Goal: Task Accomplishment & Management: Use online tool/utility

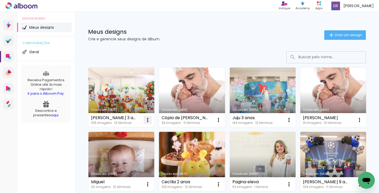
click at [149, 120] on iron-icon at bounding box center [147, 120] width 6 height 6
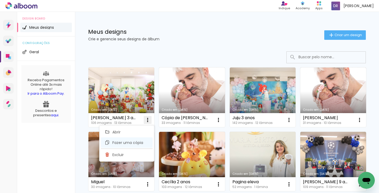
click at [138, 142] on span "Fazer uma cópia" at bounding box center [127, 142] width 31 height 4
type input "Cópia de Luiza 3 anos"
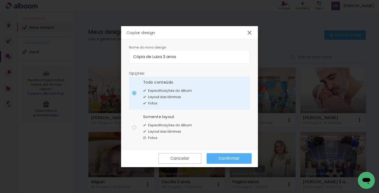
click at [134, 129] on div at bounding box center [134, 127] width 4 height 4
type paper-radio-button "on"
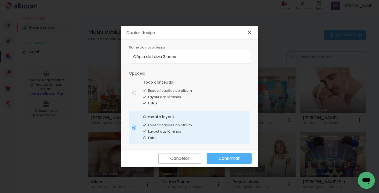
drag, startPoint x: 181, startPoint y: 54, endPoint x: 122, endPoint y: 57, distance: 58.7
click at [122, 57] on div "Nome do novo design Opções: Todo conteúdo Especificações do álbum Layout das lâ…" at bounding box center [189, 94] width 137 height 110
type input "Acompanhamento Cecília e João"
type paper-input "Acompanhamento Cecília e João"
click at [225, 153] on paper-button "Confirmar" at bounding box center [229, 158] width 45 height 11
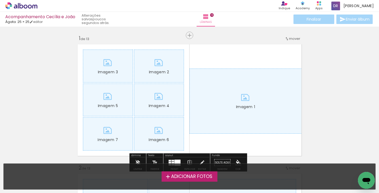
scroll to position [37, 0]
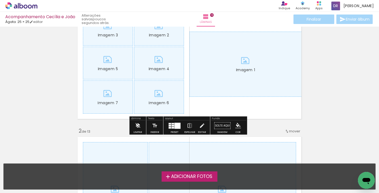
click at [137, 125] on iron-icon at bounding box center [138, 125] width 6 height 11
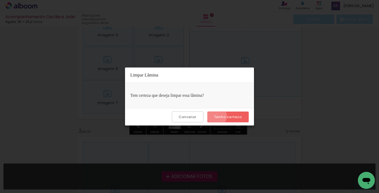
click at [0, 0] on slot "Tenho certeza" at bounding box center [0, 0] width 0 height 0
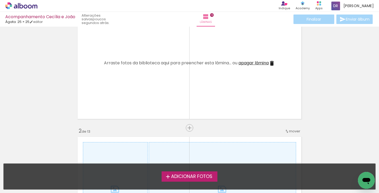
scroll to position [0, 0]
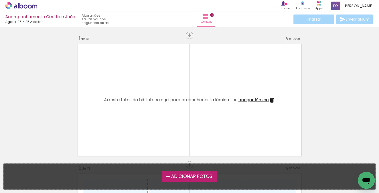
click at [195, 177] on span "Adicionar Fotos" at bounding box center [191, 176] width 41 height 5
click at [0, 0] on input "file" at bounding box center [0, 0] width 0 height 0
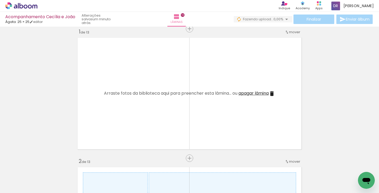
scroll to position [0, 279]
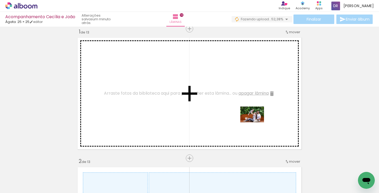
drag, startPoint x: 359, startPoint y: 172, endPoint x: 256, endPoint y: 122, distance: 114.7
click at [256, 122] on quentale-workspace at bounding box center [189, 96] width 379 height 193
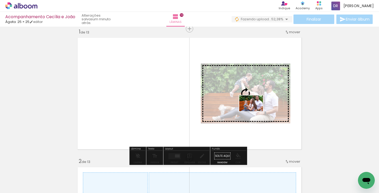
drag, startPoint x: 340, startPoint y: 179, endPoint x: 255, endPoint y: 111, distance: 109.0
click at [255, 111] on quentale-workspace at bounding box center [189, 96] width 379 height 193
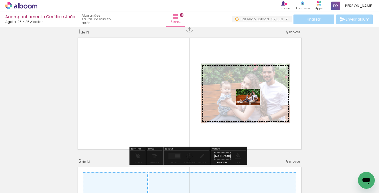
drag, startPoint x: 307, startPoint y: 174, endPoint x: 252, endPoint y: 105, distance: 88.2
click at [252, 105] on quentale-workspace at bounding box center [189, 96] width 379 height 193
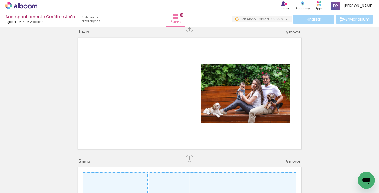
scroll to position [0, 0]
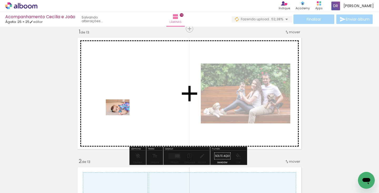
drag, startPoint x: 57, startPoint y: 178, endPoint x: 122, endPoint y: 115, distance: 90.2
click at [122, 115] on quentale-workspace at bounding box center [189, 96] width 379 height 193
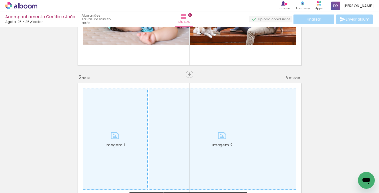
scroll to position [190, 0]
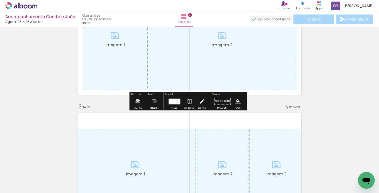
click at [136, 102] on iron-icon at bounding box center [138, 101] width 6 height 11
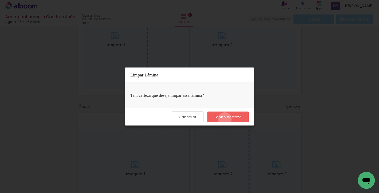
click at [0, 0] on slot "Tenho certeza" at bounding box center [0, 0] width 0 height 0
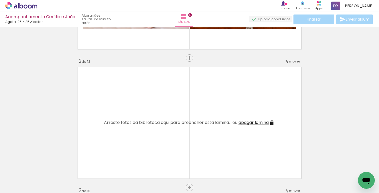
scroll to position [62, 0]
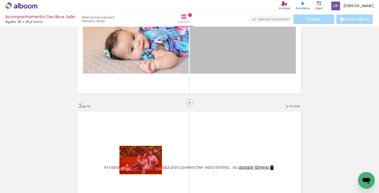
drag, startPoint x: 230, startPoint y: 54, endPoint x: 139, endPoint y: 160, distance: 139.3
click at [139, 160] on quentale-workspace at bounding box center [189, 96] width 379 height 193
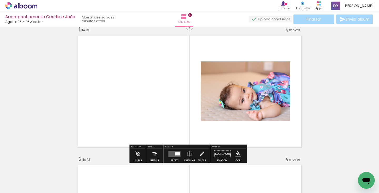
scroll to position [32, 0]
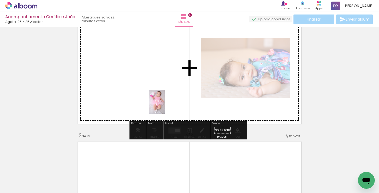
drag, startPoint x: 200, startPoint y: 154, endPoint x: 162, endPoint y: 102, distance: 64.3
click at [162, 102] on quentale-workspace at bounding box center [189, 96] width 379 height 193
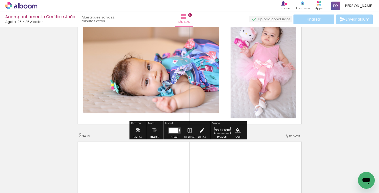
scroll to position [0, 0]
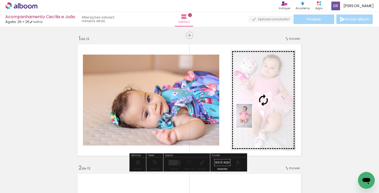
drag, startPoint x: 183, startPoint y: 173, endPoint x: 252, endPoint y: 119, distance: 87.0
click at [252, 119] on quentale-workspace at bounding box center [189, 96] width 379 height 193
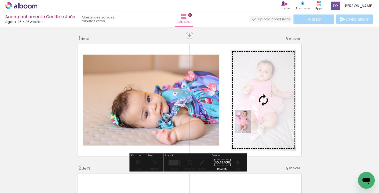
drag, startPoint x: 209, startPoint y: 176, endPoint x: 251, endPoint y: 125, distance: 65.9
click at [251, 125] on quentale-workspace at bounding box center [189, 96] width 379 height 193
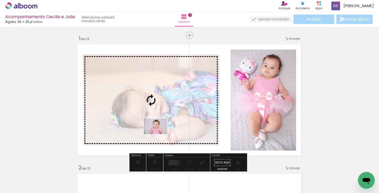
drag, startPoint x: 155, startPoint y: 182, endPoint x: 159, endPoint y: 134, distance: 48.1
click at [159, 134] on quentale-workspace at bounding box center [189, 96] width 379 height 193
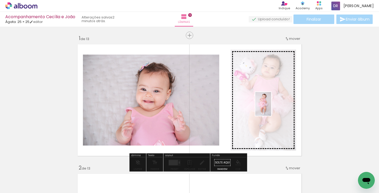
drag, startPoint x: 121, startPoint y: 178, endPoint x: 271, endPoint y: 108, distance: 165.7
click at [271, 108] on quentale-workspace at bounding box center [189, 96] width 379 height 193
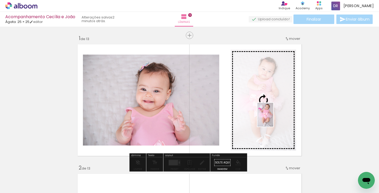
drag, startPoint x: 211, startPoint y: 178, endPoint x: 273, endPoint y: 118, distance: 85.6
click at [273, 118] on quentale-workspace at bounding box center [189, 96] width 379 height 193
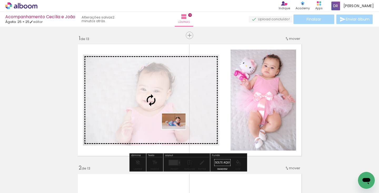
drag, startPoint x: 207, startPoint y: 177, endPoint x: 178, endPoint y: 129, distance: 56.4
click at [178, 129] on quentale-workspace at bounding box center [189, 96] width 379 height 193
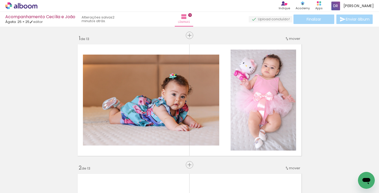
click at [172, 179] on div at bounding box center [170, 175] width 17 height 26
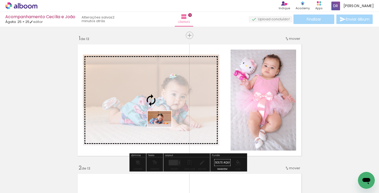
drag, startPoint x: 151, startPoint y: 176, endPoint x: 163, endPoint y: 127, distance: 51.2
click at [163, 127] on quentale-workspace at bounding box center [189, 96] width 379 height 193
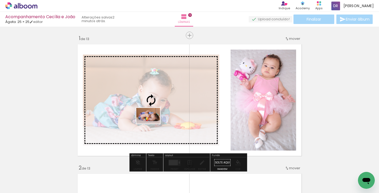
drag, startPoint x: 114, startPoint y: 180, endPoint x: 152, endPoint y: 123, distance: 68.2
click at [152, 123] on quentale-workspace at bounding box center [189, 96] width 379 height 193
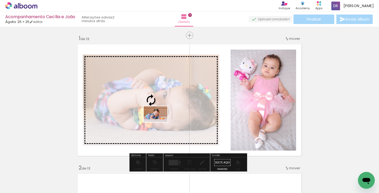
drag, startPoint x: 148, startPoint y: 177, endPoint x: 159, endPoint y: 122, distance: 56.7
click at [159, 122] on quentale-workspace at bounding box center [189, 96] width 379 height 193
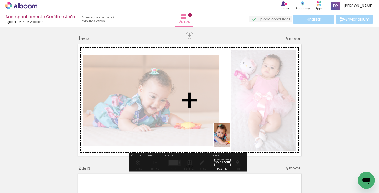
drag, startPoint x: 174, startPoint y: 179, endPoint x: 230, endPoint y: 139, distance: 68.6
click at [230, 139] on quentale-workspace at bounding box center [189, 96] width 379 height 193
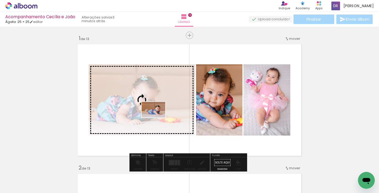
drag, startPoint x: 204, startPoint y: 178, endPoint x: 157, endPoint y: 117, distance: 76.5
click at [157, 117] on quentale-workspace at bounding box center [189, 96] width 379 height 193
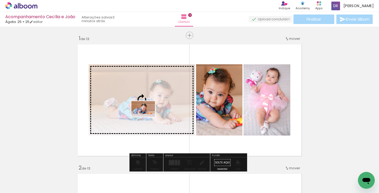
drag, startPoint x: 147, startPoint y: 171, endPoint x: 147, endPoint y: 117, distance: 54.2
click at [147, 117] on quentale-workspace at bounding box center [189, 96] width 379 height 193
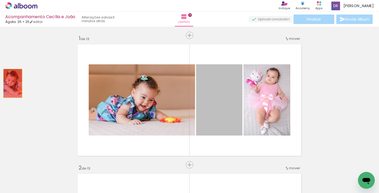
drag, startPoint x: 220, startPoint y: 109, endPoint x: 18, endPoint y: 84, distance: 203.3
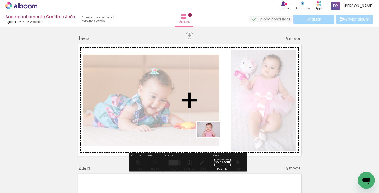
drag, startPoint x: 265, startPoint y: 175, endPoint x: 212, endPoint y: 137, distance: 65.4
click at [212, 137] on quentale-workspace at bounding box center [189, 96] width 379 height 193
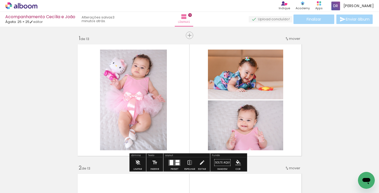
scroll to position [41, 0]
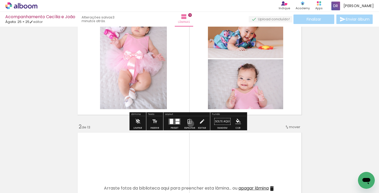
click at [189, 123] on iron-icon at bounding box center [190, 121] width 6 height 11
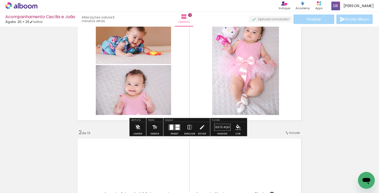
scroll to position [28, 0]
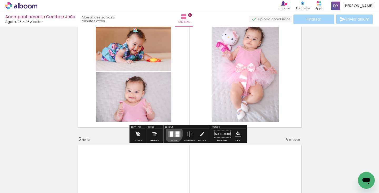
click at [172, 133] on quentale-layouter at bounding box center [174, 134] width 12 height 6
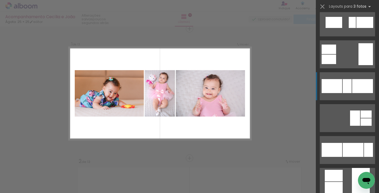
scroll to position [507, 0]
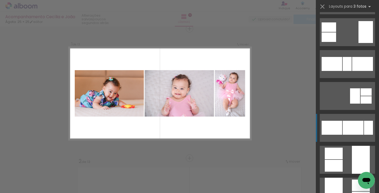
click at [364, 121] on div at bounding box center [368, 127] width 9 height 14
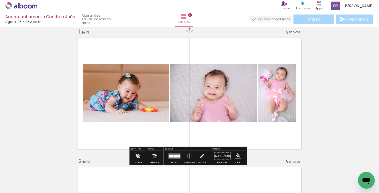
click at [177, 151] on div at bounding box center [174, 155] width 14 height 11
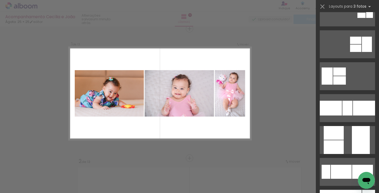
scroll to position [91, 0]
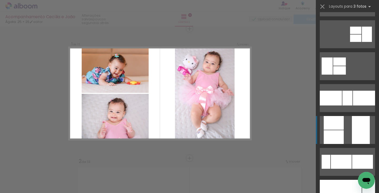
click at [357, 137] on div at bounding box center [361, 130] width 18 height 28
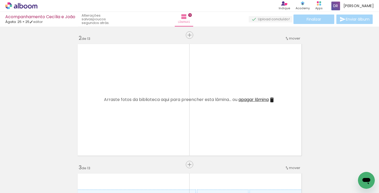
scroll to position [0, 177]
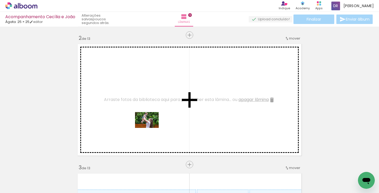
drag, startPoint x: 170, startPoint y: 177, endPoint x: 151, endPoint y: 128, distance: 53.0
click at [151, 128] on quentale-workspace at bounding box center [189, 96] width 379 height 193
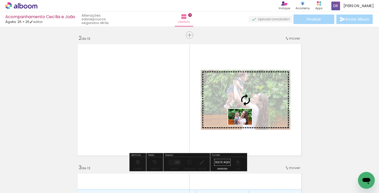
drag, startPoint x: 208, startPoint y: 179, endPoint x: 244, endPoint y: 124, distance: 64.9
click at [244, 124] on quentale-workspace at bounding box center [189, 96] width 379 height 193
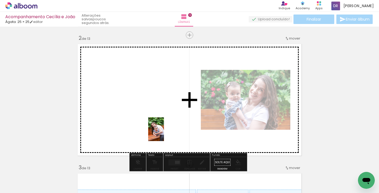
drag, startPoint x: 231, startPoint y: 180, endPoint x: 164, endPoint y: 133, distance: 82.0
click at [164, 133] on quentale-workspace at bounding box center [189, 96] width 379 height 193
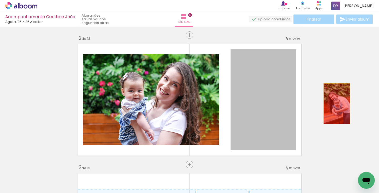
drag, startPoint x: 267, startPoint y: 122, endPoint x: 335, endPoint y: 103, distance: 70.0
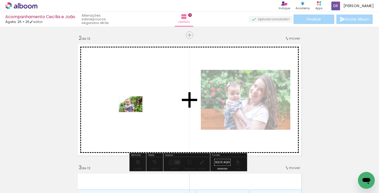
drag, startPoint x: 293, startPoint y: 176, endPoint x: 134, endPoint y: 112, distance: 171.1
click at [134, 112] on quentale-workspace at bounding box center [189, 96] width 379 height 193
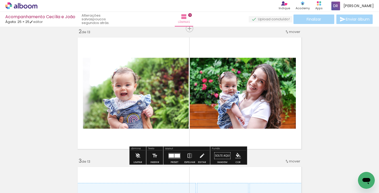
scroll to position [137, 0]
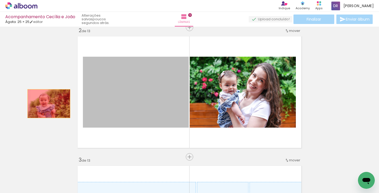
drag, startPoint x: 115, startPoint y: 114, endPoint x: 60, endPoint y: 104, distance: 55.4
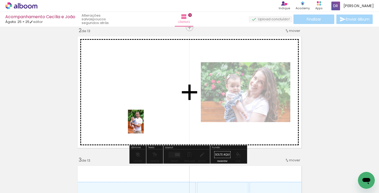
drag, startPoint x: 320, startPoint y: 175, endPoint x: 144, endPoint y: 125, distance: 183.0
click at [144, 125] on quentale-workspace at bounding box center [189, 96] width 379 height 193
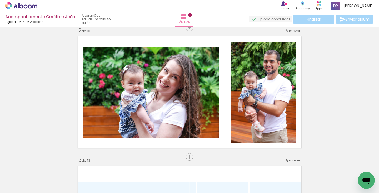
scroll to position [0, 279]
drag, startPoint x: 306, startPoint y: 178, endPoint x: 303, endPoint y: 143, distance: 34.8
click at [303, 143] on quentale-workspace at bounding box center [189, 96] width 379 height 193
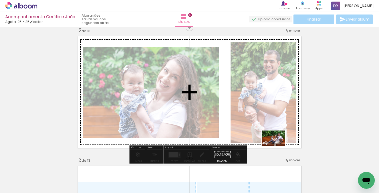
drag, startPoint x: 304, startPoint y: 171, endPoint x: 277, endPoint y: 146, distance: 36.1
click at [277, 146] on quentale-workspace at bounding box center [189, 96] width 379 height 193
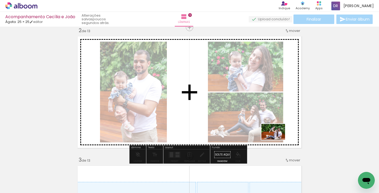
drag, startPoint x: 363, startPoint y: 170, endPoint x: 276, endPoint y: 139, distance: 92.6
click at [276, 139] on quentale-workspace at bounding box center [189, 96] width 379 height 193
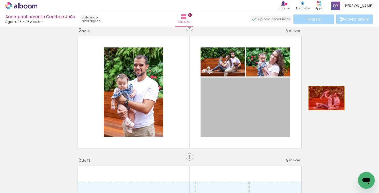
drag, startPoint x: 250, startPoint y: 116, endPoint x: 324, endPoint y: 98, distance: 76.9
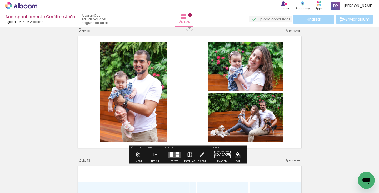
click at [167, 152] on div at bounding box center [174, 154] width 14 height 11
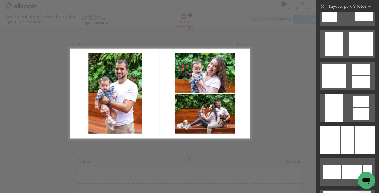
scroll to position [984, 0]
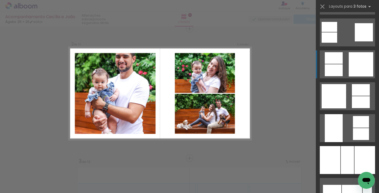
click at [358, 64] on div at bounding box center [361, 64] width 24 height 24
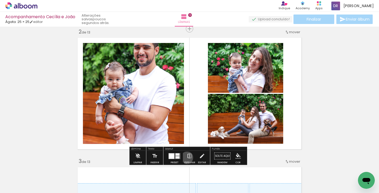
click at [187, 157] on iron-icon at bounding box center [190, 155] width 6 height 11
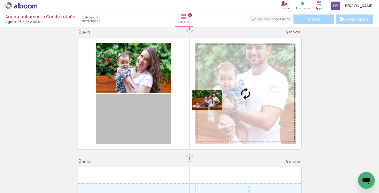
drag, startPoint x: 146, startPoint y: 128, endPoint x: 216, endPoint y: 97, distance: 76.4
click at [0, 0] on slot at bounding box center [0, 0] width 0 height 0
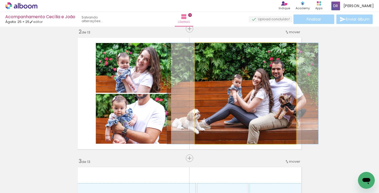
drag, startPoint x: 243, startPoint y: 94, endPoint x: 240, endPoint y: 94, distance: 2.9
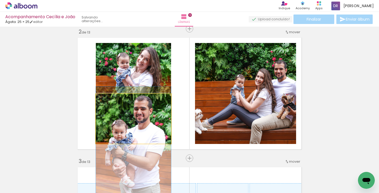
drag, startPoint x: 137, startPoint y: 119, endPoint x: 138, endPoint y: 143, distance: 24.2
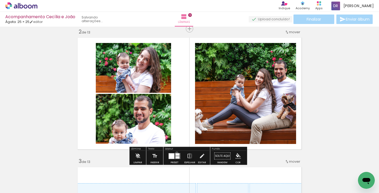
click at [175, 153] on quentale-layouter at bounding box center [174, 156] width 12 height 6
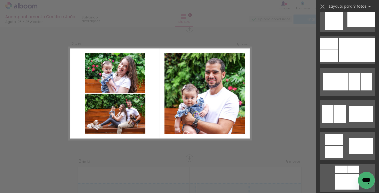
scroll to position [2314, 0]
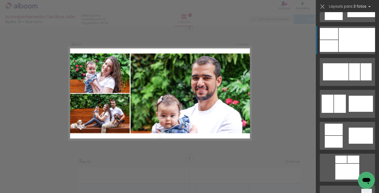
click at [349, 39] on div at bounding box center [357, 40] width 36 height 24
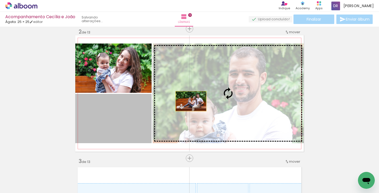
drag, startPoint x: 115, startPoint y: 126, endPoint x: 201, endPoint y: 98, distance: 90.1
click at [0, 0] on slot at bounding box center [0, 0] width 0 height 0
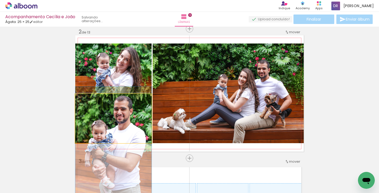
drag, startPoint x: 119, startPoint y: 114, endPoint x: 118, endPoint y: 140, distance: 25.5
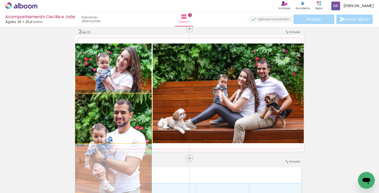
drag, startPoint x: 137, startPoint y: 123, endPoint x: 134, endPoint y: 128, distance: 5.8
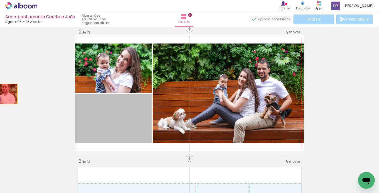
drag, startPoint x: 130, startPoint y: 122, endPoint x: 6, endPoint y: 90, distance: 127.5
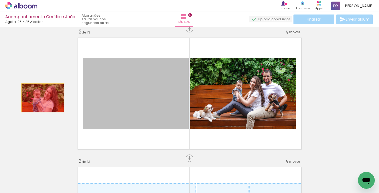
drag, startPoint x: 139, startPoint y: 103, endPoint x: 25, endPoint y: 98, distance: 114.3
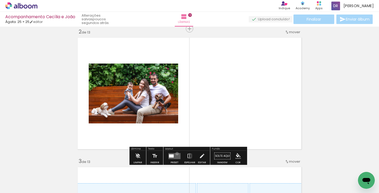
click at [176, 153] on quentale-layouter at bounding box center [174, 156] width 12 height 6
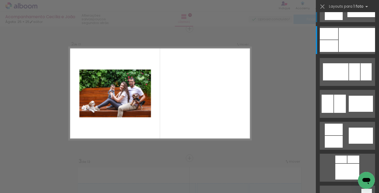
scroll to position [0, 0]
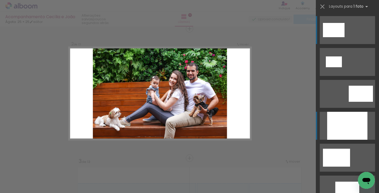
click at [354, 131] on div at bounding box center [347, 126] width 40 height 28
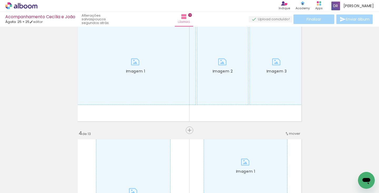
scroll to position [294, 0]
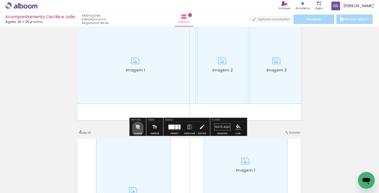
click at [138, 128] on iron-icon at bounding box center [138, 127] width 6 height 11
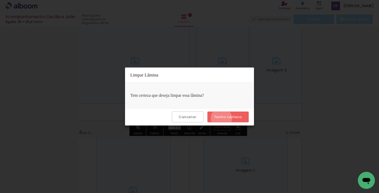
click at [0, 0] on slot "Tenho certeza" at bounding box center [0, 0] width 0 height 0
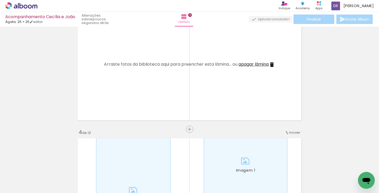
scroll to position [267, 0]
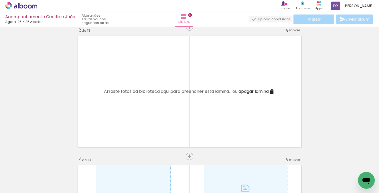
click at [18, 187] on span "Adicionar Fotos" at bounding box center [19, 186] width 16 height 6
click at [0, 0] on input "file" at bounding box center [0, 0] width 0 height 0
drag, startPoint x: 230, startPoint y: 190, endPoint x: 305, endPoint y: 184, distance: 74.5
click at [43, 184] on iron-horizontal-list at bounding box center [38, 176] width 11 height 33
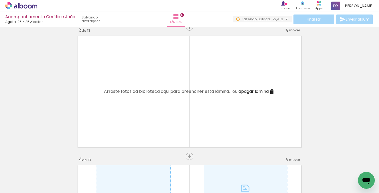
scroll to position [0, 316]
drag, startPoint x: 251, startPoint y: 191, endPoint x: 281, endPoint y: 192, distance: 29.5
click at [43, 192] on iron-horizontal-list at bounding box center [38, 176] width 11 height 33
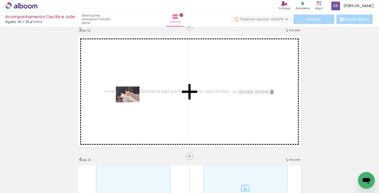
drag, startPoint x: 73, startPoint y: 175, endPoint x: 134, endPoint y: 101, distance: 95.9
click at [134, 101] on quentale-workspace at bounding box center [189, 96] width 379 height 193
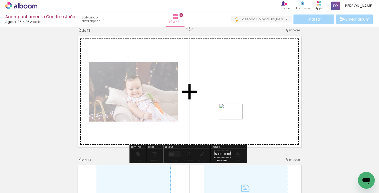
drag, startPoint x: 137, startPoint y: 149, endPoint x: 235, endPoint y: 119, distance: 102.4
click at [235, 119] on quentale-workspace at bounding box center [189, 96] width 379 height 193
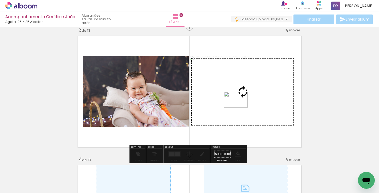
drag, startPoint x: 127, startPoint y: 175, endPoint x: 240, endPoint y: 107, distance: 131.2
click at [240, 107] on quentale-workspace at bounding box center [189, 96] width 379 height 193
drag, startPoint x: 163, startPoint y: 179, endPoint x: 243, endPoint y: 116, distance: 101.9
click at [243, 116] on quentale-workspace at bounding box center [189, 96] width 379 height 193
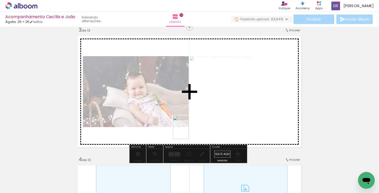
drag, startPoint x: 186, startPoint y: 176, endPoint x: 189, endPoint y: 131, distance: 45.3
click at [189, 131] on quentale-workspace at bounding box center [189, 96] width 379 height 193
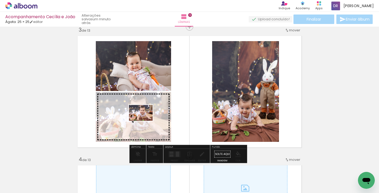
drag, startPoint x: 134, startPoint y: 177, endPoint x: 145, endPoint y: 120, distance: 57.4
click at [145, 120] on quentale-workspace at bounding box center [189, 96] width 379 height 193
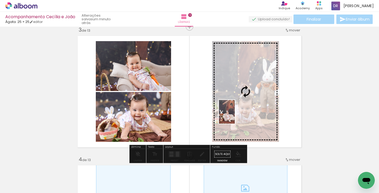
drag, startPoint x: 215, startPoint y: 180, endPoint x: 235, endPoint y: 115, distance: 67.6
click at [235, 115] on quentale-workspace at bounding box center [189, 96] width 379 height 193
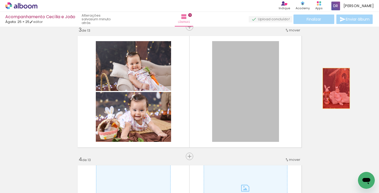
drag, startPoint x: 239, startPoint y: 113, endPoint x: 336, endPoint y: 88, distance: 99.5
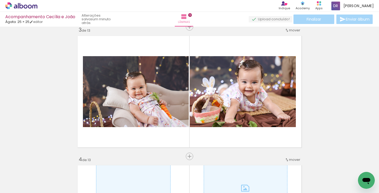
scroll to position [0, 633]
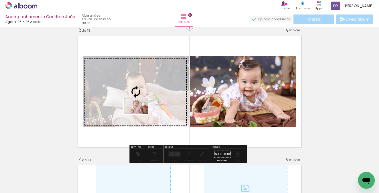
drag, startPoint x: 225, startPoint y: 177, endPoint x: 140, endPoint y: 114, distance: 105.8
click at [140, 114] on quentale-workspace at bounding box center [189, 96] width 379 height 193
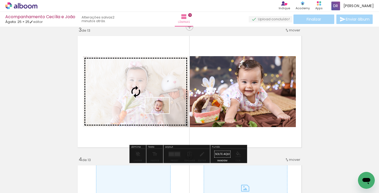
drag, startPoint x: 248, startPoint y: 179, endPoint x: 161, endPoint y: 113, distance: 109.3
click at [161, 113] on quentale-workspace at bounding box center [189, 96] width 379 height 193
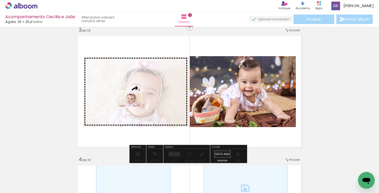
drag, startPoint x: 274, startPoint y: 180, endPoint x: 133, endPoint y: 107, distance: 159.2
click at [133, 107] on quentale-workspace at bounding box center [189, 96] width 379 height 193
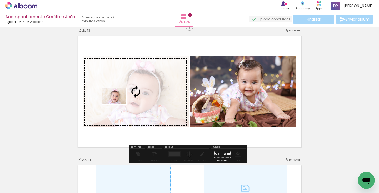
drag, startPoint x: 308, startPoint y: 179, endPoint x: 118, endPoint y: 104, distance: 203.9
click at [118, 104] on quentale-workspace at bounding box center [189, 96] width 379 height 193
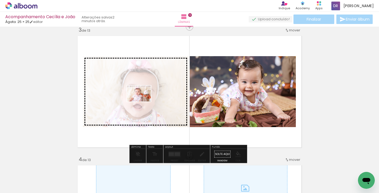
drag, startPoint x: 339, startPoint y: 176, endPoint x: 143, endPoint y: 101, distance: 209.7
click at [143, 101] on quentale-workspace at bounding box center [189, 96] width 379 height 193
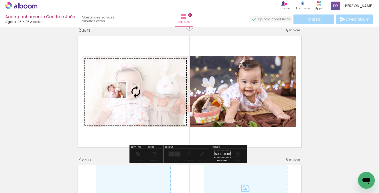
drag, startPoint x: 361, startPoint y: 169, endPoint x: 118, endPoint y: 98, distance: 253.2
click at [118, 98] on quentale-workspace at bounding box center [189, 96] width 379 height 193
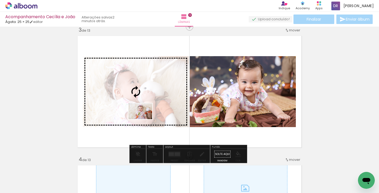
drag, startPoint x: 219, startPoint y: 172, endPoint x: 144, endPoint y: 119, distance: 91.5
click at [144, 119] on quentale-workspace at bounding box center [189, 96] width 379 height 193
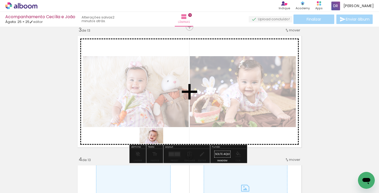
drag, startPoint x: 248, startPoint y: 179, endPoint x: 155, endPoint y: 143, distance: 99.5
click at [155, 143] on quentale-workspace at bounding box center [189, 96] width 379 height 193
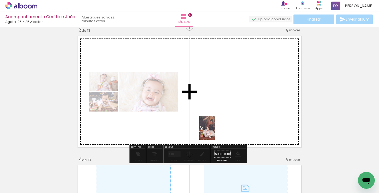
drag, startPoint x: 184, startPoint y: 182, endPoint x: 215, endPoint y: 132, distance: 58.8
click at [215, 132] on quentale-workspace at bounding box center [189, 96] width 379 height 193
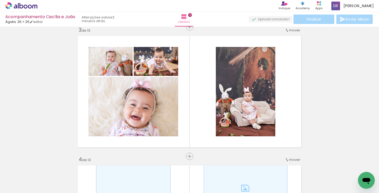
scroll to position [0, 512]
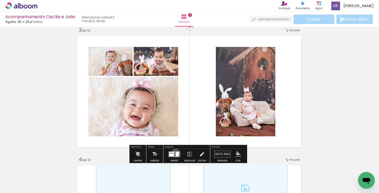
click at [176, 153] on div at bounding box center [177, 153] width 3 height 5
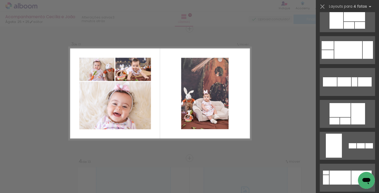
scroll to position [825, 0]
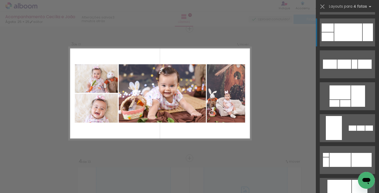
click at [358, 28] on div at bounding box center [348, 32] width 28 height 18
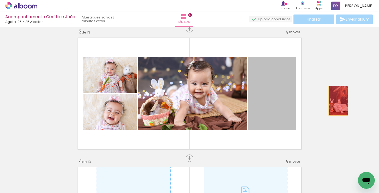
drag, startPoint x: 276, startPoint y: 108, endPoint x: 345, endPoint y: 100, distance: 69.1
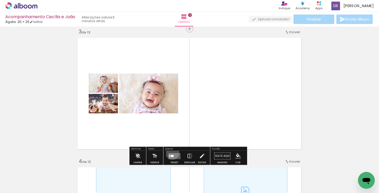
click at [171, 152] on div at bounding box center [174, 155] width 14 height 11
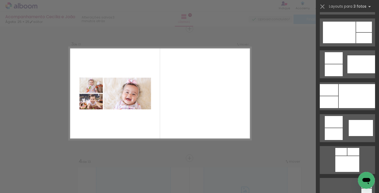
scroll to position [294, 0]
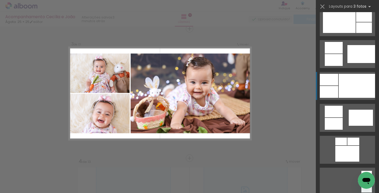
click at [356, 90] on div at bounding box center [357, 86] width 36 height 24
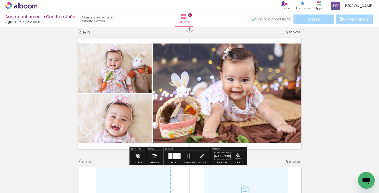
click at [188, 154] on iron-icon at bounding box center [190, 155] width 6 height 11
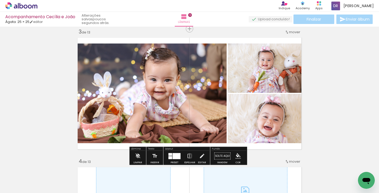
scroll to position [0, 633]
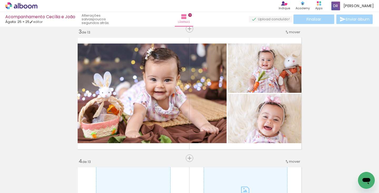
click at [14, 184] on span "Adicionar Fotos" at bounding box center [19, 186] width 16 height 6
click at [0, 0] on input "file" at bounding box center [0, 0] width 0 height 0
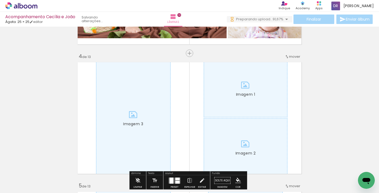
scroll to position [445, 0]
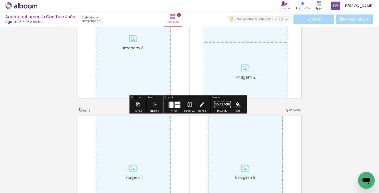
click at [139, 105] on iron-icon at bounding box center [138, 104] width 6 height 11
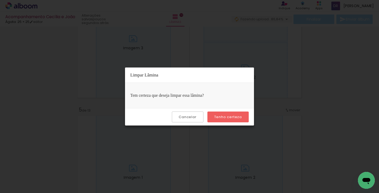
click at [229, 119] on paper-button "Tenho certeza" at bounding box center [227, 116] width 41 height 11
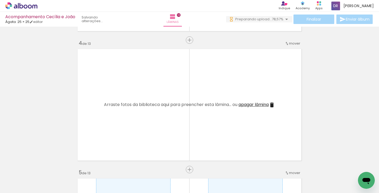
scroll to position [0, 660]
drag, startPoint x: 203, startPoint y: 190, endPoint x: 341, endPoint y: 192, distance: 138.4
click at [43, 192] on iron-horizontal-list at bounding box center [38, 176] width 11 height 33
drag, startPoint x: 188, startPoint y: 191, endPoint x: 231, endPoint y: 190, distance: 42.9
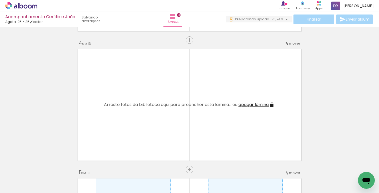
click at [43, 190] on iron-horizontal-list at bounding box center [38, 176] width 11 height 33
drag, startPoint x: 204, startPoint y: 190, endPoint x: 222, endPoint y: 191, distance: 18.2
click at [43, 191] on iron-horizontal-list at bounding box center [38, 176] width 11 height 33
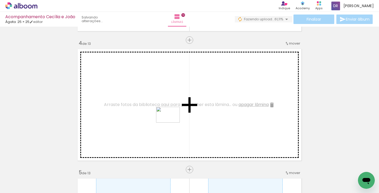
drag, startPoint x: 265, startPoint y: 179, endPoint x: 172, endPoint y: 122, distance: 109.4
click at [172, 122] on quentale-workspace at bounding box center [189, 96] width 379 height 193
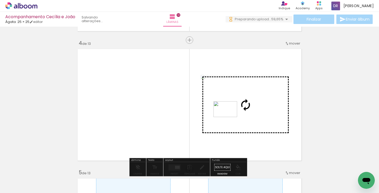
drag, startPoint x: 291, startPoint y: 180, endPoint x: 229, endPoint y: 117, distance: 88.7
click at [229, 117] on quentale-workspace at bounding box center [189, 96] width 379 height 193
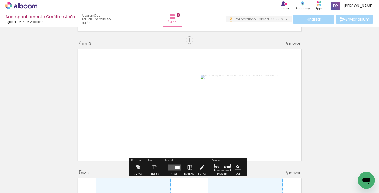
scroll to position [0, 1091]
drag, startPoint x: 247, startPoint y: 191, endPoint x: 290, endPoint y: 185, distance: 43.0
click at [43, 185] on iron-horizontal-list at bounding box center [38, 176] width 11 height 33
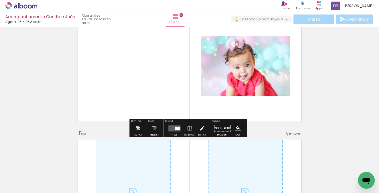
scroll to position [0, 0]
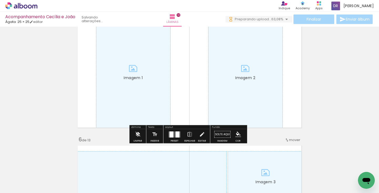
click at [133, 132] on paper-button "Limpar" at bounding box center [137, 135] width 11 height 13
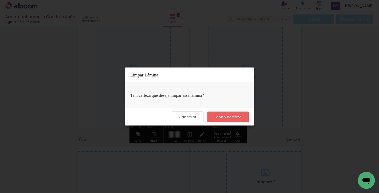
drag, startPoint x: 224, startPoint y: 116, endPoint x: 229, endPoint y: 126, distance: 11.5
click at [0, 0] on slot "Tenho certeza" at bounding box center [0, 0] width 0 height 0
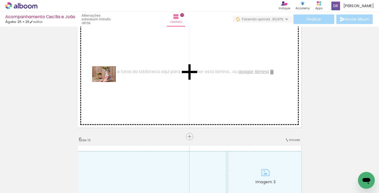
drag, startPoint x: 278, startPoint y: 174, endPoint x: 108, endPoint y: 82, distance: 193.2
click at [108, 82] on quentale-workspace at bounding box center [189, 96] width 379 height 193
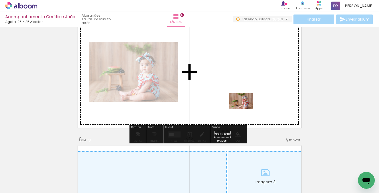
drag, startPoint x: 304, startPoint y: 179, endPoint x: 245, endPoint y: 109, distance: 92.0
click at [245, 109] on quentale-workspace at bounding box center [189, 96] width 379 height 193
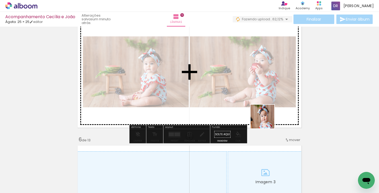
scroll to position [0, 1110]
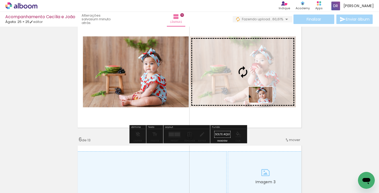
drag, startPoint x: 266, startPoint y: 120, endPoint x: 264, endPoint y: 102, distance: 18.0
click at [264, 102] on quentale-workspace at bounding box center [189, 96] width 379 height 193
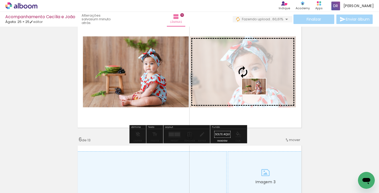
drag, startPoint x: 305, startPoint y: 174, endPoint x: 258, endPoint y: 94, distance: 92.8
click at [258, 94] on quentale-workspace at bounding box center [189, 96] width 379 height 193
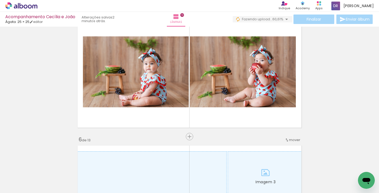
drag, startPoint x: 287, startPoint y: 189, endPoint x: 318, endPoint y: 188, distance: 31.1
click at [43, 188] on iron-horizontal-list at bounding box center [38, 176] width 11 height 33
drag, startPoint x: 293, startPoint y: 190, endPoint x: 319, endPoint y: 183, distance: 26.8
click at [43, 189] on iron-horizontal-list at bounding box center [38, 176] width 11 height 33
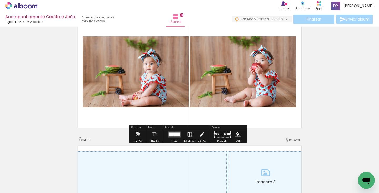
scroll to position [0, 1605]
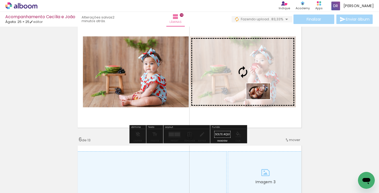
drag, startPoint x: 343, startPoint y: 173, endPoint x: 262, endPoint y: 99, distance: 110.0
click at [262, 99] on quentale-workspace at bounding box center [189, 96] width 379 height 193
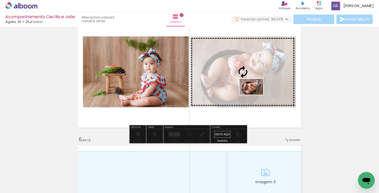
drag, startPoint x: 307, startPoint y: 179, endPoint x: 255, endPoint y: 94, distance: 98.7
click at [255, 94] on quentale-workspace at bounding box center [189, 96] width 379 height 193
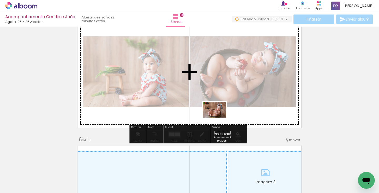
drag, startPoint x: 361, startPoint y: 170, endPoint x: 218, endPoint y: 117, distance: 152.2
click at [218, 117] on quentale-workspace at bounding box center [189, 96] width 379 height 193
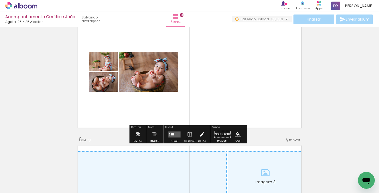
click at [174, 133] on quentale-layouter at bounding box center [174, 134] width 12 height 6
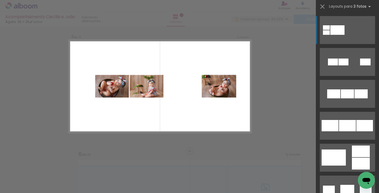
scroll to position [523, 0]
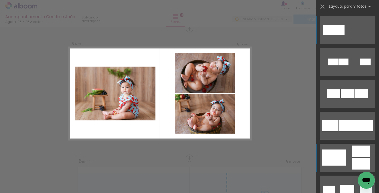
click at [362, 152] on div at bounding box center [361, 151] width 18 height 12
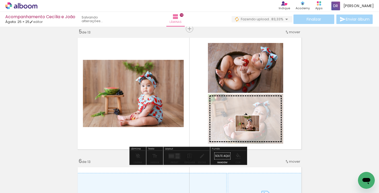
drag, startPoint x: 275, startPoint y: 178, endPoint x: 251, endPoint y: 131, distance: 53.1
click at [251, 131] on quentale-workspace at bounding box center [189, 96] width 379 height 193
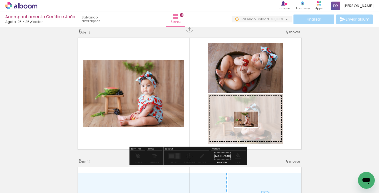
drag, startPoint x: 249, startPoint y: 176, endPoint x: 250, endPoint y: 127, distance: 48.7
click at [250, 127] on quentale-workspace at bounding box center [189, 96] width 379 height 193
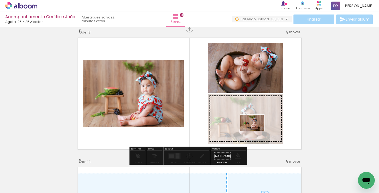
drag, startPoint x: 265, startPoint y: 159, endPoint x: 256, endPoint y: 130, distance: 29.6
click at [256, 130] on quentale-workspace at bounding box center [189, 96] width 379 height 193
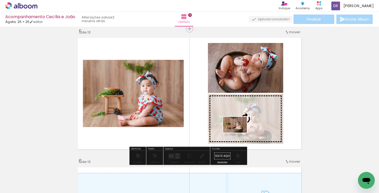
drag, startPoint x: 216, startPoint y: 178, endPoint x: 239, endPoint y: 132, distance: 51.1
click at [239, 132] on quentale-workspace at bounding box center [189, 96] width 379 height 193
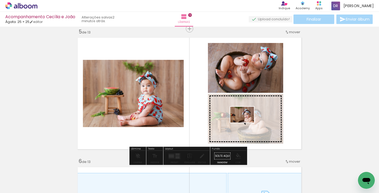
drag, startPoint x: 191, startPoint y: 178, endPoint x: 246, endPoint y: 122, distance: 77.9
click at [246, 122] on quentale-workspace at bounding box center [189, 96] width 379 height 193
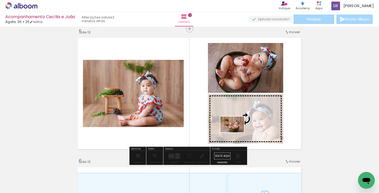
drag, startPoint x: 129, startPoint y: 181, endPoint x: 236, endPoint y: 132, distance: 117.1
click at [236, 132] on quentale-workspace at bounding box center [189, 96] width 379 height 193
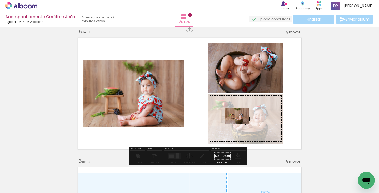
drag, startPoint x: 101, startPoint y: 182, endPoint x: 241, endPoint y: 124, distance: 151.2
click at [241, 124] on quentale-workspace at bounding box center [189, 96] width 379 height 193
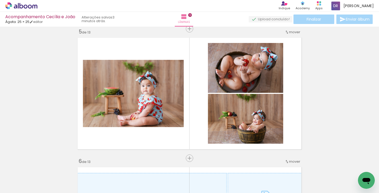
scroll to position [0, 1486]
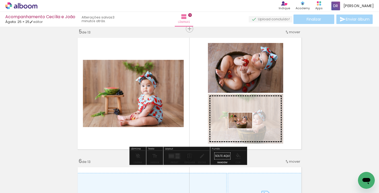
drag, startPoint x: 251, startPoint y: 180, endPoint x: 244, endPoint y: 128, distance: 52.3
click at [244, 128] on quentale-workspace at bounding box center [189, 96] width 379 height 193
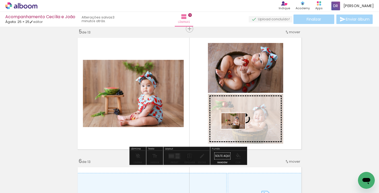
drag, startPoint x: 155, startPoint y: 178, endPoint x: 237, endPoint y: 129, distance: 95.3
click at [237, 129] on quentale-workspace at bounding box center [189, 96] width 379 height 193
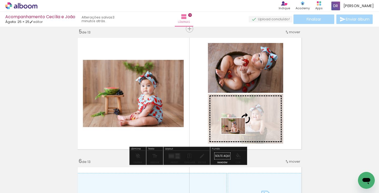
drag, startPoint x: 103, startPoint y: 178, endPoint x: 237, endPoint y: 134, distance: 141.4
click at [237, 134] on quentale-workspace at bounding box center [189, 96] width 379 height 193
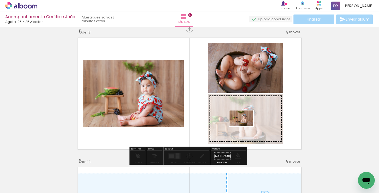
drag, startPoint x: 132, startPoint y: 180, endPoint x: 245, endPoint y: 126, distance: 125.7
click at [245, 126] on quentale-workspace at bounding box center [189, 96] width 379 height 193
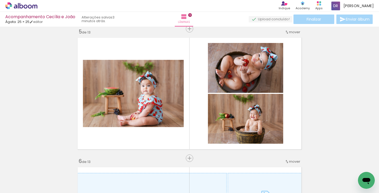
scroll to position [0, 1336]
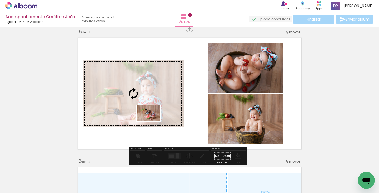
drag, startPoint x: 166, startPoint y: 174, endPoint x: 152, endPoint y: 121, distance: 54.8
click at [152, 121] on quentale-workspace at bounding box center [189, 96] width 379 height 193
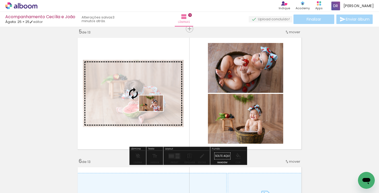
drag, startPoint x: 196, startPoint y: 179, endPoint x: 155, endPoint y: 111, distance: 79.5
click at [155, 111] on quentale-workspace at bounding box center [189, 96] width 379 height 193
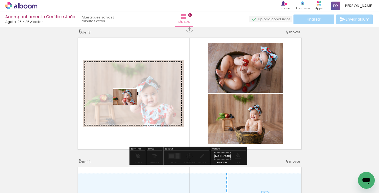
drag, startPoint x: 131, startPoint y: 179, endPoint x: 129, endPoint y: 104, distance: 74.5
click at [129, 104] on quentale-workspace at bounding box center [189, 96] width 379 height 193
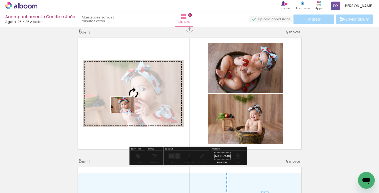
drag, startPoint x: 106, startPoint y: 174, endPoint x: 127, endPoint y: 113, distance: 64.4
click at [127, 113] on quentale-workspace at bounding box center [189, 96] width 379 height 193
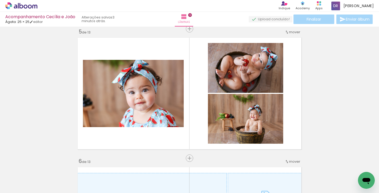
scroll to position [0, 1251]
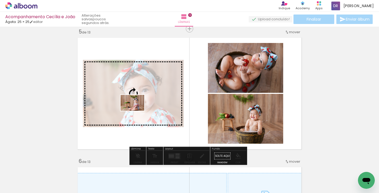
drag, startPoint x: 128, startPoint y: 177, endPoint x: 136, endPoint y: 110, distance: 66.9
click at [136, 110] on quentale-workspace at bounding box center [189, 96] width 379 height 193
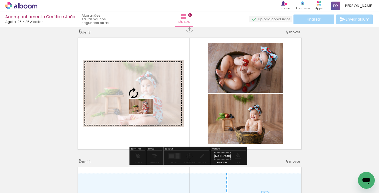
drag, startPoint x: 164, startPoint y: 178, endPoint x: 145, endPoint y: 114, distance: 66.2
click at [145, 114] on quentale-workspace at bounding box center [189, 96] width 379 height 193
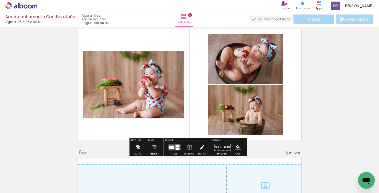
scroll to position [552, 0]
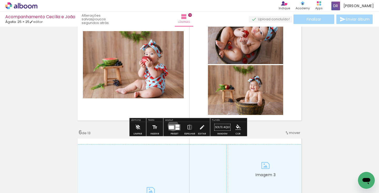
click at [172, 125] on div at bounding box center [171, 126] width 5 height 3
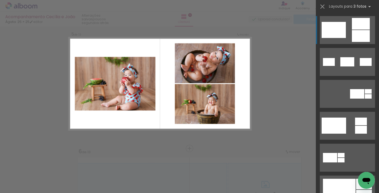
scroll to position [523, 0]
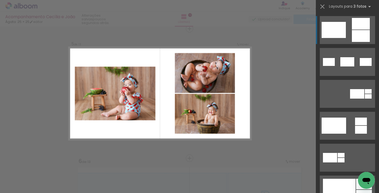
click at [240, 107] on quentale-layouter at bounding box center [160, 93] width 183 height 93
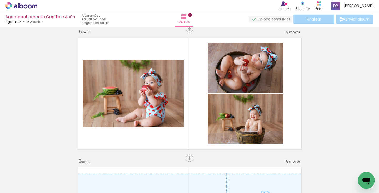
scroll to position [0, 1423]
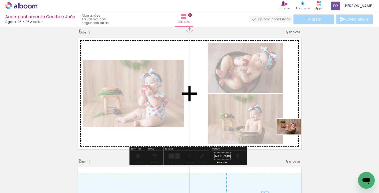
drag, startPoint x: 310, startPoint y: 174, endPoint x: 293, endPoint y: 134, distance: 43.9
click at [293, 134] on quentale-workspace at bounding box center [189, 96] width 379 height 193
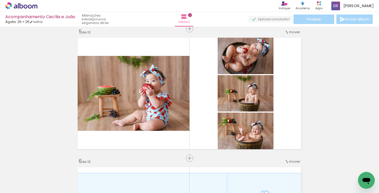
scroll to position [0, 1572]
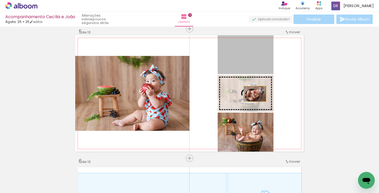
drag, startPoint x: 260, startPoint y: 57, endPoint x: 253, endPoint y: 94, distance: 37.6
click at [0, 0] on slot at bounding box center [0, 0] width 0 height 0
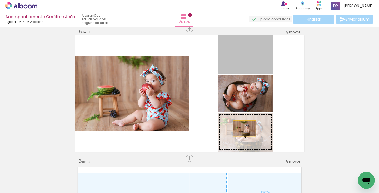
drag, startPoint x: 250, startPoint y: 60, endPoint x: 242, endPoint y: 131, distance: 71.8
click at [0, 0] on slot at bounding box center [0, 0] width 0 height 0
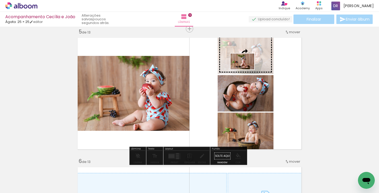
drag, startPoint x: 279, startPoint y: 177, endPoint x: 246, endPoint y: 69, distance: 112.2
click at [246, 69] on quentale-workspace at bounding box center [189, 96] width 379 height 193
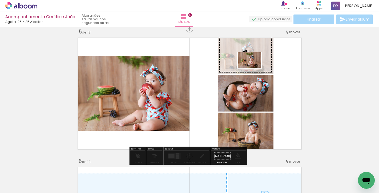
drag, startPoint x: 309, startPoint y: 183, endPoint x: 253, endPoint y: 68, distance: 128.1
click at [253, 68] on quentale-workspace at bounding box center [189, 96] width 379 height 193
drag, startPoint x: 227, startPoint y: 178, endPoint x: 251, endPoint y: 69, distance: 112.0
click at [251, 69] on quentale-workspace at bounding box center [189, 96] width 379 height 193
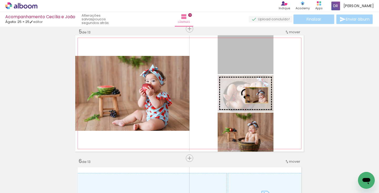
drag, startPoint x: 258, startPoint y: 58, endPoint x: 255, endPoint y: 95, distance: 37.5
click at [0, 0] on slot at bounding box center [0, 0] width 0 height 0
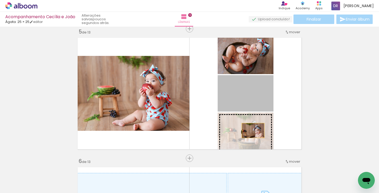
drag, startPoint x: 255, startPoint y: 97, endPoint x: 251, endPoint y: 130, distance: 33.9
click at [0, 0] on slot at bounding box center [0, 0] width 0 height 0
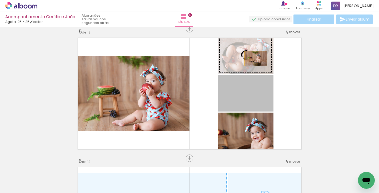
drag, startPoint x: 255, startPoint y: 99, endPoint x: 254, endPoint y: 58, distance: 40.5
click at [0, 0] on slot at bounding box center [0, 0] width 0 height 0
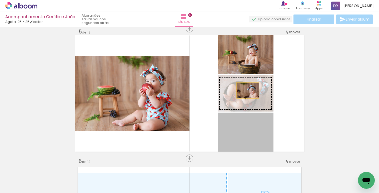
drag, startPoint x: 247, startPoint y: 135, endPoint x: 246, endPoint y: 89, distance: 45.5
click at [0, 0] on slot at bounding box center [0, 0] width 0 height 0
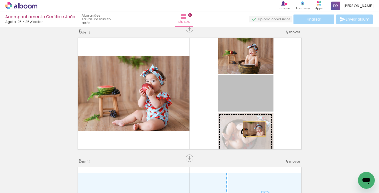
drag, startPoint x: 257, startPoint y: 93, endPoint x: 252, endPoint y: 129, distance: 35.6
click at [0, 0] on slot at bounding box center [0, 0] width 0 height 0
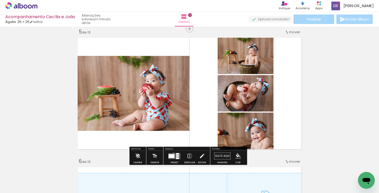
click at [172, 153] on quentale-layouter at bounding box center [174, 156] width 12 height 6
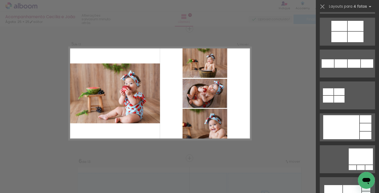
scroll to position [1211, 0]
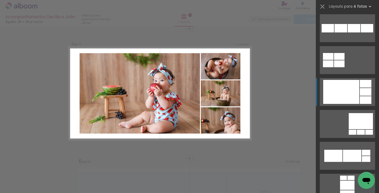
click at [353, 90] on div at bounding box center [341, 92] width 36 height 24
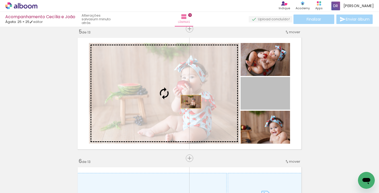
drag, startPoint x: 276, startPoint y: 97, endPoint x: 189, endPoint y: 102, distance: 87.7
click at [0, 0] on slot at bounding box center [0, 0] width 0 height 0
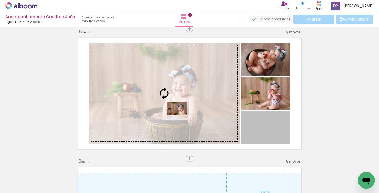
drag, startPoint x: 281, startPoint y: 130, endPoint x: 175, endPoint y: 108, distance: 108.5
click at [0, 0] on slot at bounding box center [0, 0] width 0 height 0
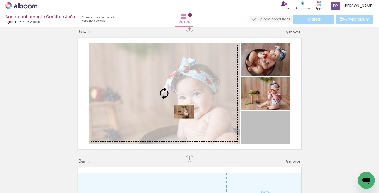
drag, startPoint x: 265, startPoint y: 127, endPoint x: 181, endPoint y: 112, distance: 84.9
click at [0, 0] on slot at bounding box center [0, 0] width 0 height 0
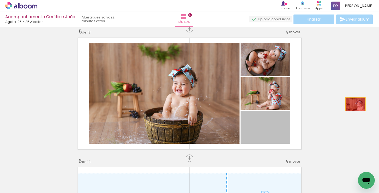
drag, startPoint x: 274, startPoint y: 128, endPoint x: 353, endPoint y: 104, distance: 82.6
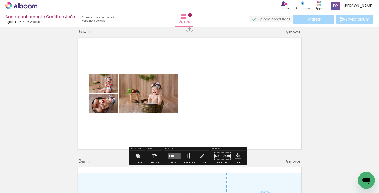
click at [171, 155] on div at bounding box center [172, 155] width 3 height 2
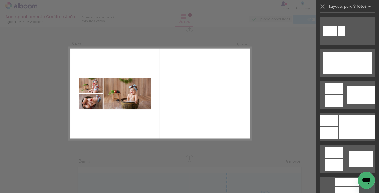
scroll to position [264, 0]
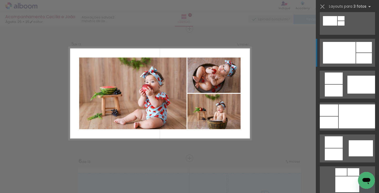
click at [359, 48] on div at bounding box center [364, 47] width 16 height 11
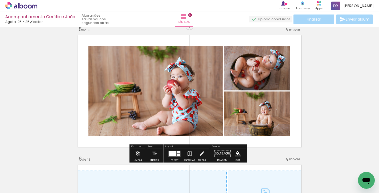
scroll to position [535, 0]
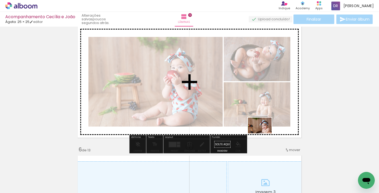
drag, startPoint x: 232, startPoint y: 180, endPoint x: 264, endPoint y: 133, distance: 56.7
click at [264, 133] on quentale-workspace at bounding box center [189, 96] width 379 height 193
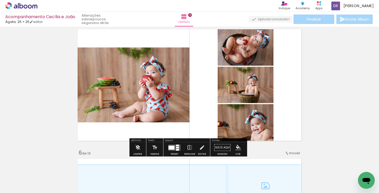
scroll to position [531, 0]
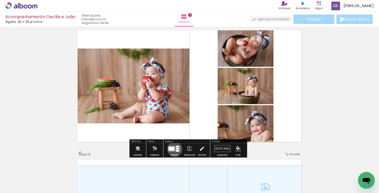
click at [173, 149] on quentale-layouter at bounding box center [174, 148] width 12 height 6
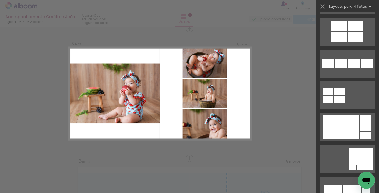
scroll to position [1194, 0]
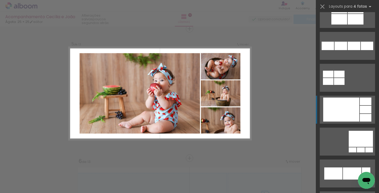
click at [348, 111] on div at bounding box center [341, 109] width 36 height 24
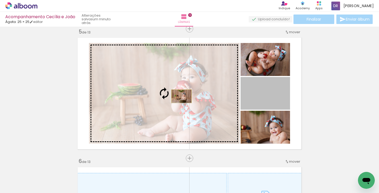
drag, startPoint x: 274, startPoint y: 95, endPoint x: 179, endPoint y: 96, distance: 95.0
click at [0, 0] on slot at bounding box center [0, 0] width 0 height 0
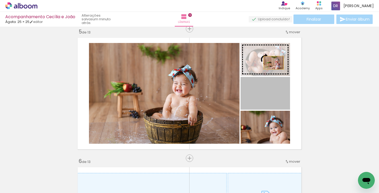
drag, startPoint x: 273, startPoint y: 88, endPoint x: 272, endPoint y: 55, distance: 32.9
click at [0, 0] on slot at bounding box center [0, 0] width 0 height 0
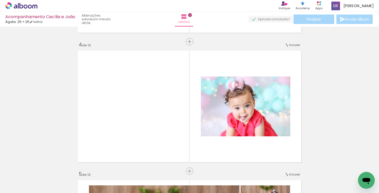
scroll to position [0, 904]
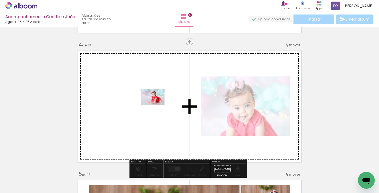
drag, startPoint x: 129, startPoint y: 177, endPoint x: 157, endPoint y: 104, distance: 78.0
click at [157, 104] on quentale-workspace at bounding box center [189, 96] width 379 height 193
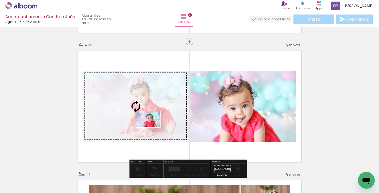
drag, startPoint x: 160, startPoint y: 174, endPoint x: 152, endPoint y: 127, distance: 47.7
click at [152, 127] on quentale-workspace at bounding box center [189, 96] width 379 height 193
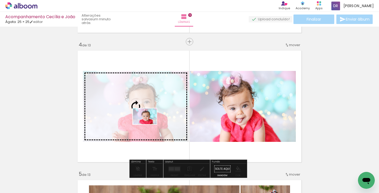
drag, startPoint x: 182, startPoint y: 181, endPoint x: 149, endPoint y: 124, distance: 66.1
click at [149, 124] on quentale-workspace at bounding box center [189, 96] width 379 height 193
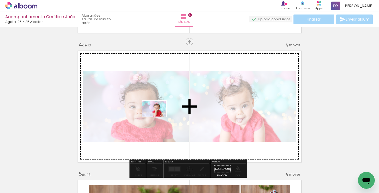
drag, startPoint x: 213, startPoint y: 177, endPoint x: 158, endPoint y: 116, distance: 81.6
click at [158, 116] on quentale-workspace at bounding box center [189, 96] width 379 height 193
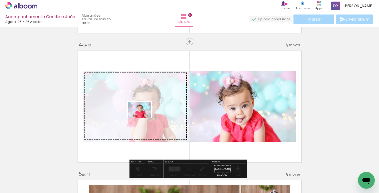
drag, startPoint x: 244, startPoint y: 177, endPoint x: 143, endPoint y: 117, distance: 116.6
click at [143, 117] on quentale-workspace at bounding box center [189, 96] width 379 height 193
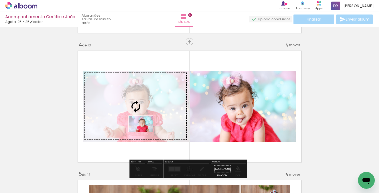
drag, startPoint x: 158, startPoint y: 180, endPoint x: 145, endPoint y: 131, distance: 50.4
click at [145, 131] on quentale-workspace at bounding box center [189, 96] width 379 height 193
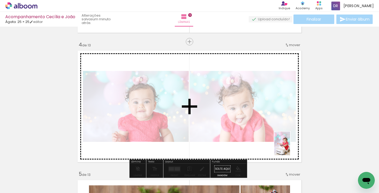
drag, startPoint x: 270, startPoint y: 174, endPoint x: 290, endPoint y: 147, distance: 34.0
click at [290, 147] on quentale-workspace at bounding box center [189, 96] width 379 height 193
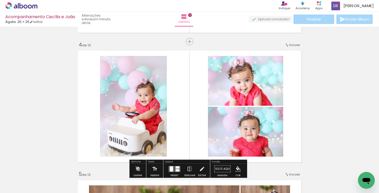
scroll to position [0, 935]
drag, startPoint x: 244, startPoint y: 191, endPoint x: 258, endPoint y: 193, distance: 14.0
click at [258, 192] on html "link( href="../../bower_components/polymer/polymer.html" rel="import" ) picture…" at bounding box center [189, 96] width 379 height 193
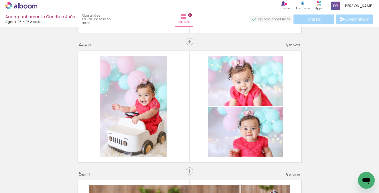
scroll to position [0, 1016]
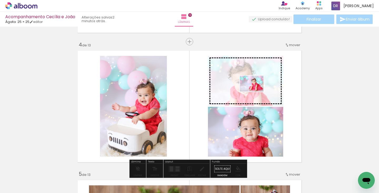
drag, startPoint x: 273, startPoint y: 173, endPoint x: 255, endPoint y: 91, distance: 83.5
click at [255, 91] on quentale-workspace at bounding box center [189, 96] width 379 height 193
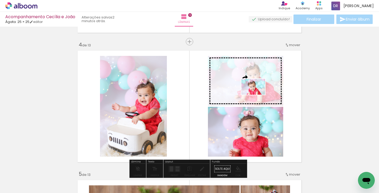
drag, startPoint x: 330, startPoint y: 180, endPoint x: 257, endPoint y: 94, distance: 112.4
click at [257, 94] on quentale-workspace at bounding box center [189, 96] width 379 height 193
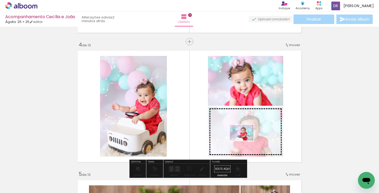
drag, startPoint x: 187, startPoint y: 179, endPoint x: 245, endPoint y: 140, distance: 70.0
click at [245, 140] on quentale-workspace at bounding box center [189, 96] width 379 height 193
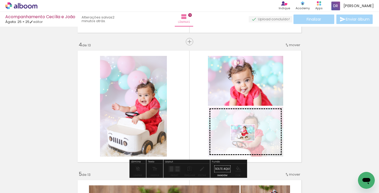
drag, startPoint x: 221, startPoint y: 182, endPoint x: 246, endPoint y: 140, distance: 48.4
click at [246, 140] on quentale-workspace at bounding box center [189, 96] width 379 height 193
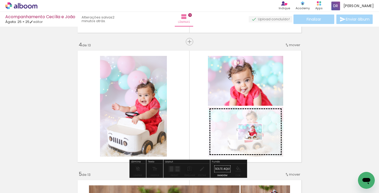
drag, startPoint x: 250, startPoint y: 179, endPoint x: 254, endPoint y: 139, distance: 40.1
click at [254, 139] on quentale-workspace at bounding box center [189, 96] width 379 height 193
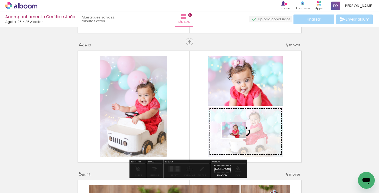
drag, startPoint x: 191, startPoint y: 180, endPoint x: 238, endPoint y: 138, distance: 62.8
click at [238, 138] on quentale-workspace at bounding box center [189, 96] width 379 height 193
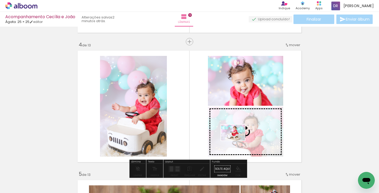
drag, startPoint x: 220, startPoint y: 172, endPoint x: 237, endPoint y: 140, distance: 36.1
click at [237, 140] on quentale-workspace at bounding box center [189, 96] width 379 height 193
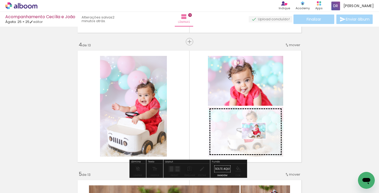
drag, startPoint x: 250, startPoint y: 173, endPoint x: 258, endPoint y: 138, distance: 35.7
click at [258, 138] on quentale-workspace at bounding box center [189, 96] width 379 height 193
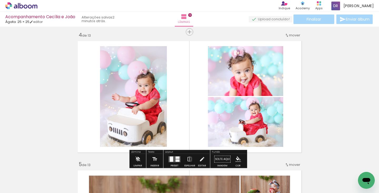
scroll to position [392, 0]
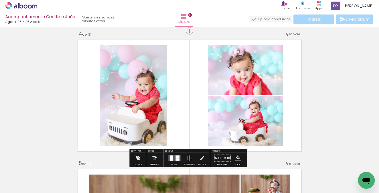
click at [170, 158] on div at bounding box center [171, 157] width 3 height 5
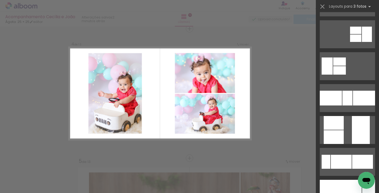
scroll to position [102, 0]
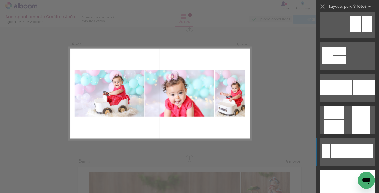
click at [341, 156] on div at bounding box center [341, 151] width 21 height 14
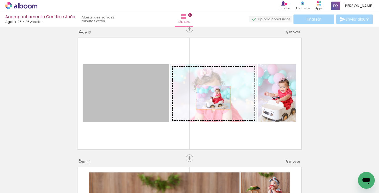
drag, startPoint x: 139, startPoint y: 102, endPoint x: 211, endPoint y: 97, distance: 72.5
click at [0, 0] on slot at bounding box center [0, 0] width 0 height 0
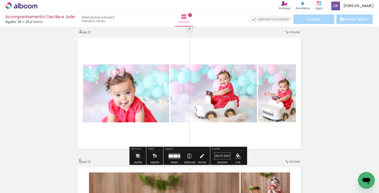
click at [169, 153] on quentale-layouter at bounding box center [174, 156] width 12 height 6
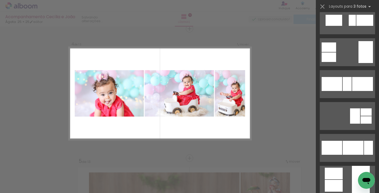
scroll to position [578, 0]
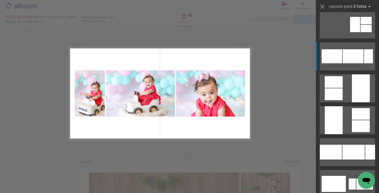
click at [355, 58] on div at bounding box center [353, 56] width 21 height 14
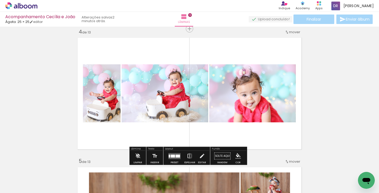
click at [191, 154] on iron-icon at bounding box center [190, 155] width 6 height 11
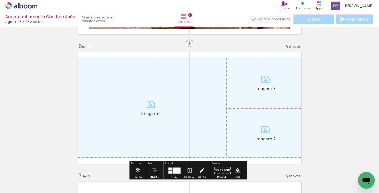
scroll to position [658, 0]
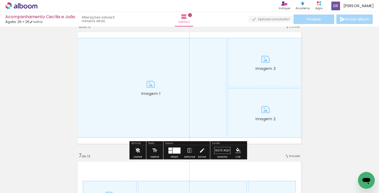
click at [138, 150] on iron-icon at bounding box center [138, 150] width 6 height 11
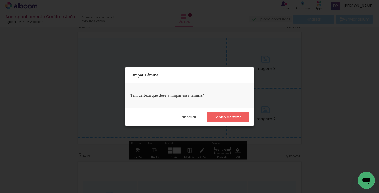
click at [0, 0] on slot "Tenho certeza" at bounding box center [0, 0] width 0 height 0
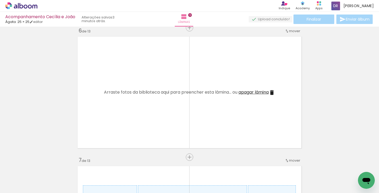
scroll to position [0, 1102]
drag, startPoint x: 266, startPoint y: 190, endPoint x: 312, endPoint y: 185, distance: 46.2
click at [43, 185] on iron-horizontal-list at bounding box center [38, 176] width 11 height 33
click at [25, 183] on span "Adicionar Fotos" at bounding box center [19, 186] width 16 height 6
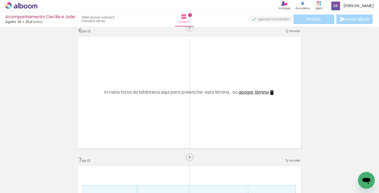
click at [0, 0] on input "file" at bounding box center [0, 0] width 0 height 0
drag, startPoint x: 283, startPoint y: 190, endPoint x: 312, endPoint y: 191, distance: 29.7
click at [43, 191] on iron-horizontal-list at bounding box center [38, 176] width 11 height 33
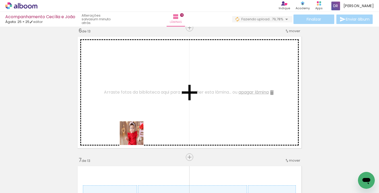
drag, startPoint x: 130, startPoint y: 178, endPoint x: 139, endPoint y: 118, distance: 60.4
click at [139, 118] on quentale-workspace at bounding box center [189, 96] width 379 height 193
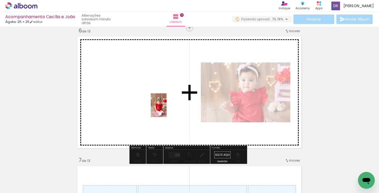
drag, startPoint x: 167, startPoint y: 173, endPoint x: 167, endPoint y: 109, distance: 63.9
click at [167, 109] on quentale-workspace at bounding box center [189, 96] width 379 height 193
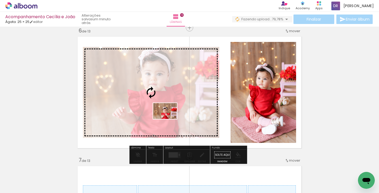
drag, startPoint x: 195, startPoint y: 175, endPoint x: 169, endPoint y: 119, distance: 62.5
click at [169, 119] on quentale-workspace at bounding box center [189, 96] width 379 height 193
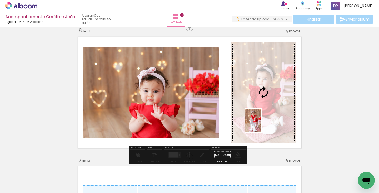
drag, startPoint x: 225, startPoint y: 180, endPoint x: 261, endPoint y: 124, distance: 65.9
click at [261, 124] on quentale-workspace at bounding box center [189, 96] width 379 height 193
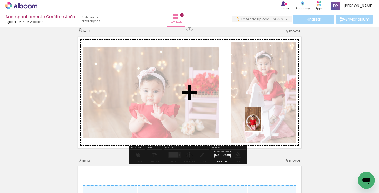
scroll to position [0, 1863]
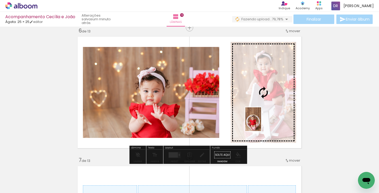
click at [261, 123] on quentale-workspace at bounding box center [189, 96] width 379 height 193
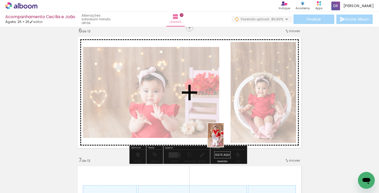
drag, startPoint x: 222, startPoint y: 178, endPoint x: 223, endPoint y: 139, distance: 39.5
click at [223, 139] on quentale-workspace at bounding box center [189, 96] width 379 height 193
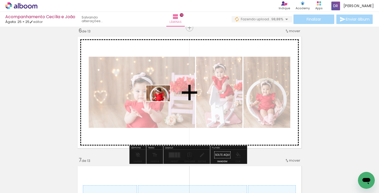
drag, startPoint x: 283, startPoint y: 181, endPoint x: 162, endPoint y: 101, distance: 144.6
click at [162, 101] on quentale-workspace at bounding box center [189, 96] width 379 height 193
click at [196, 101] on quentale-photo at bounding box center [219, 92] width 46 height 71
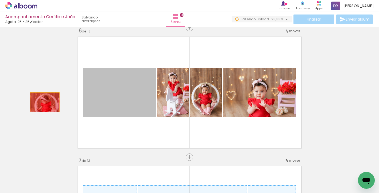
drag, startPoint x: 131, startPoint y: 107, endPoint x: 43, endPoint y: 102, distance: 88.0
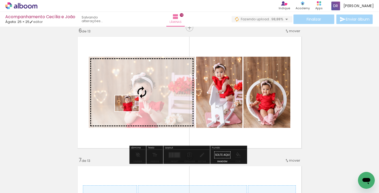
drag, startPoint x: 132, startPoint y: 175, endPoint x: 131, endPoint y: 111, distance: 64.2
click at [131, 111] on quentale-workspace at bounding box center [189, 96] width 379 height 193
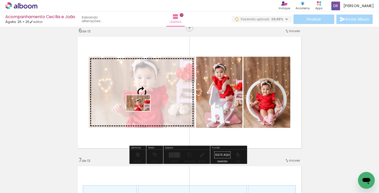
drag, startPoint x: 190, startPoint y: 176, endPoint x: 142, endPoint y: 111, distance: 81.3
click at [142, 111] on quentale-workspace at bounding box center [189, 96] width 379 height 193
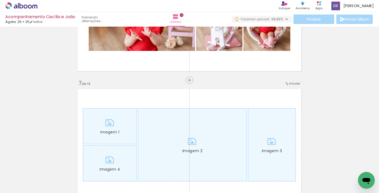
scroll to position [819, 0]
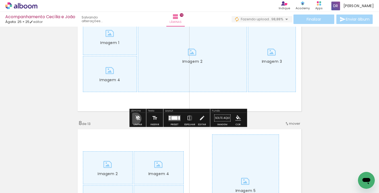
click at [135, 118] on iron-icon at bounding box center [138, 118] width 6 height 11
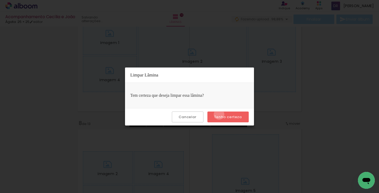
click at [0, 0] on slot "Tenho certeza" at bounding box center [0, 0] width 0 height 0
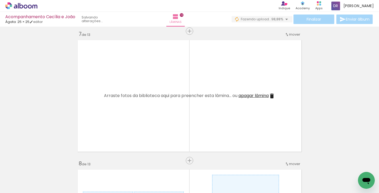
scroll to position [785, 0]
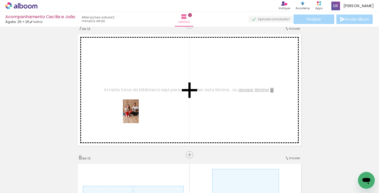
drag, startPoint x: 311, startPoint y: 180, endPoint x: 137, endPoint y: 115, distance: 186.0
click at [137, 115] on quentale-workspace at bounding box center [189, 96] width 379 height 193
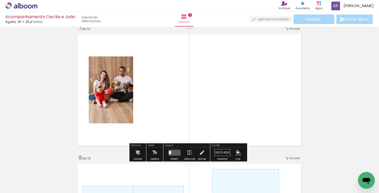
scroll to position [0, 1976]
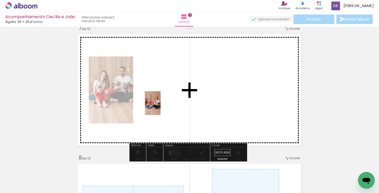
click at [161, 107] on quentale-workspace at bounding box center [189, 96] width 379 height 193
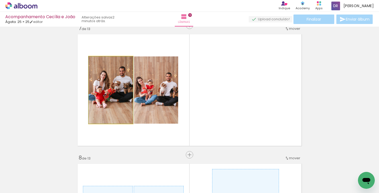
drag, startPoint x: 99, startPoint y: 61, endPoint x: 94, endPoint y: 61, distance: 5.3
type paper-slider "100"
click at [94, 61] on div at bounding box center [108, 62] width 37 height 8
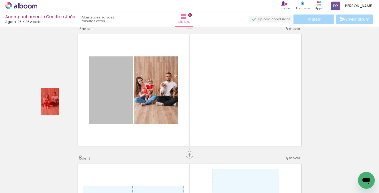
drag, startPoint x: 107, startPoint y: 102, endPoint x: 48, endPoint y: 101, distance: 58.9
click at [48, 101] on div "Inserir lâmina 1 de 13 Inserir lâmina 2 de 13 Inserir lâmina 3 de 13 Inserir lâ…" at bounding box center [189, 147] width 379 height 1809
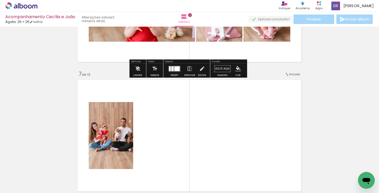
scroll to position [741, 0]
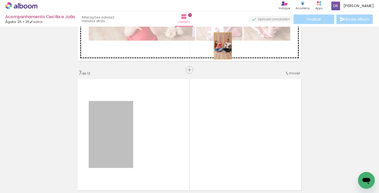
drag, startPoint x: 110, startPoint y: 126, endPoint x: 221, endPoint y: 46, distance: 136.7
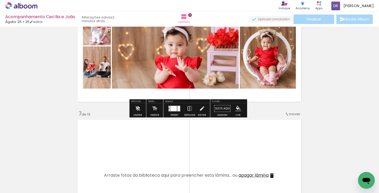
scroll to position [680, 0]
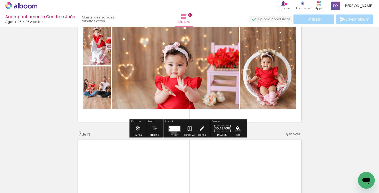
click at [173, 130] on div at bounding box center [173, 127] width 7 height 5
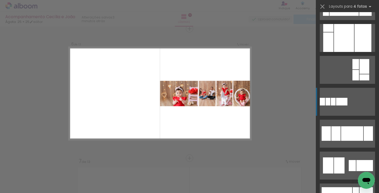
scroll to position [428, 0]
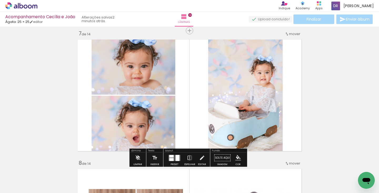
scroll to position [788, 0]
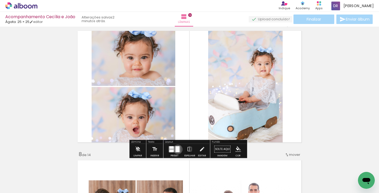
click at [177, 149] on div at bounding box center [177, 149] width 4 height 6
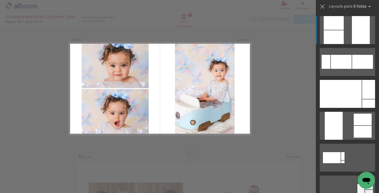
scroll to position [782, 0]
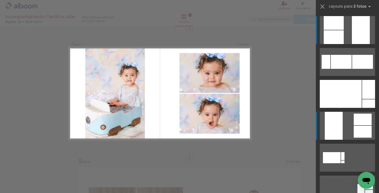
click at [350, 122] on quentale-layouter at bounding box center [347, 126] width 55 height 28
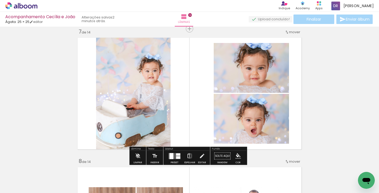
click at [188, 154] on iron-icon at bounding box center [190, 155] width 6 height 11
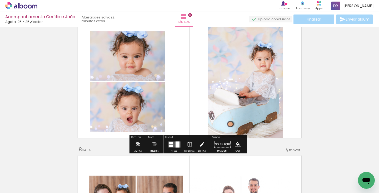
scroll to position [804, 0]
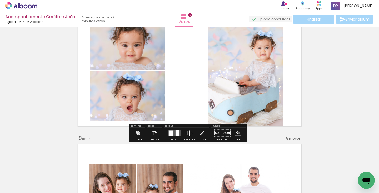
click at [187, 137] on iron-icon at bounding box center [190, 133] width 6 height 11
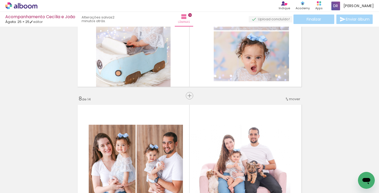
scroll to position [832, 0]
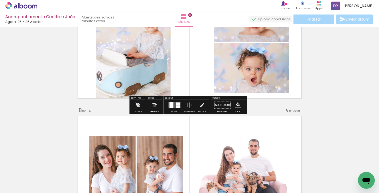
click at [188, 104] on iron-icon at bounding box center [190, 105] width 6 height 11
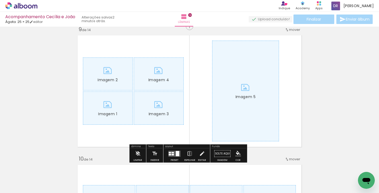
scroll to position [1083, 0]
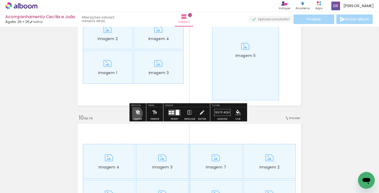
click at [136, 113] on iron-icon at bounding box center [138, 112] width 6 height 11
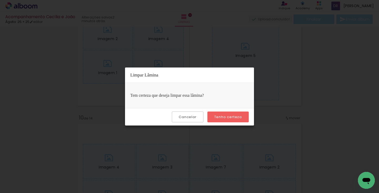
click at [0, 0] on slot "Tenho certeza" at bounding box center [0, 0] width 0 height 0
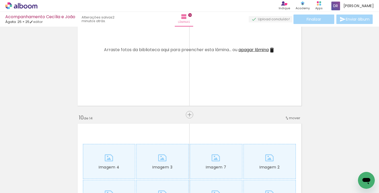
scroll to position [1176, 0]
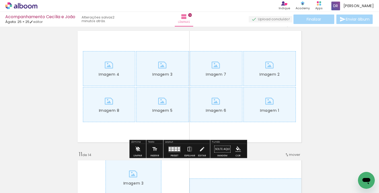
click at [137, 148] on iron-icon at bounding box center [138, 149] width 6 height 11
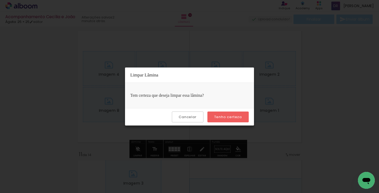
click at [0, 0] on slot "Tenho certeza" at bounding box center [0, 0] width 0 height 0
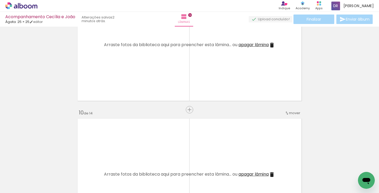
scroll to position [1022, 0]
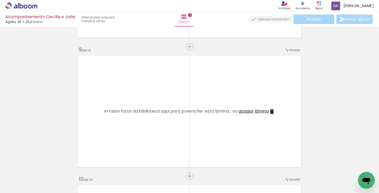
click at [14, 185] on span "Adicionar Fotos" at bounding box center [19, 186] width 16 height 6
click at [0, 0] on input "file" at bounding box center [0, 0] width 0 height 0
drag, startPoint x: 274, startPoint y: 191, endPoint x: 332, endPoint y: 188, distance: 57.7
click at [43, 188] on iron-horizontal-list at bounding box center [38, 176] width 11 height 33
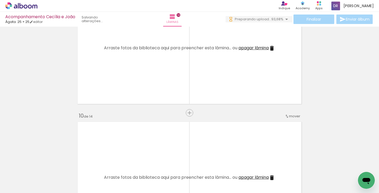
scroll to position [1057, 0]
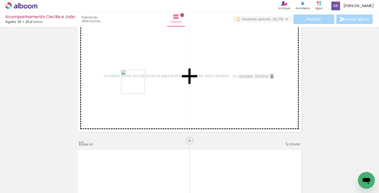
drag, startPoint x: 135, startPoint y: 174, endPoint x: 137, endPoint y: 85, distance: 88.9
click at [137, 85] on quentale-workspace at bounding box center [189, 96] width 379 height 193
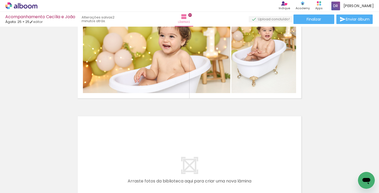
scroll to position [0, 5111]
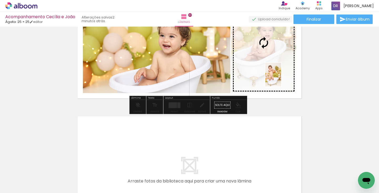
drag, startPoint x: 336, startPoint y: 174, endPoint x: 281, endPoint y: 78, distance: 110.9
click at [281, 78] on quentale-workspace at bounding box center [189, 96] width 379 height 193
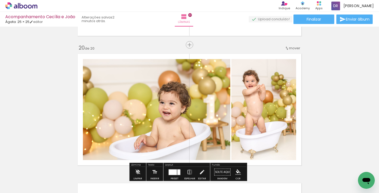
scroll to position [2485, 0]
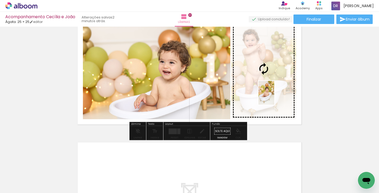
drag, startPoint x: 360, startPoint y: 167, endPoint x: 274, endPoint y: 97, distance: 111.0
click at [274, 97] on quentale-workspace at bounding box center [189, 96] width 379 height 193
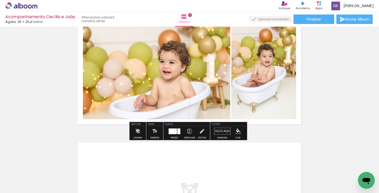
scroll to position [2458, 0]
